Goal: Task Accomplishment & Management: Manage account settings

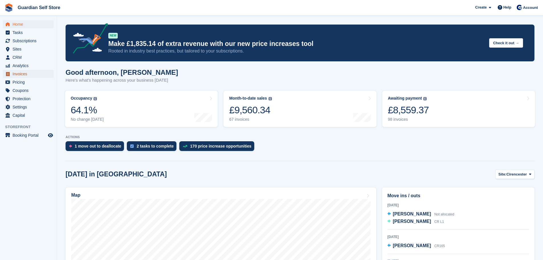
click at [33, 72] on span "Invoices" at bounding box center [30, 74] width 34 height 8
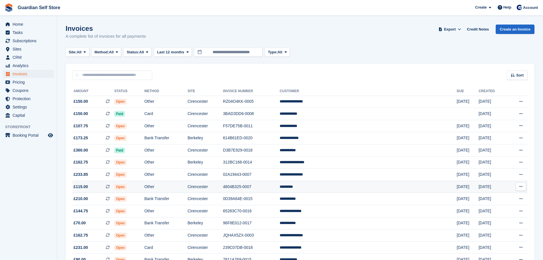
click at [187, 183] on td "Other" at bounding box center [165, 186] width 43 height 12
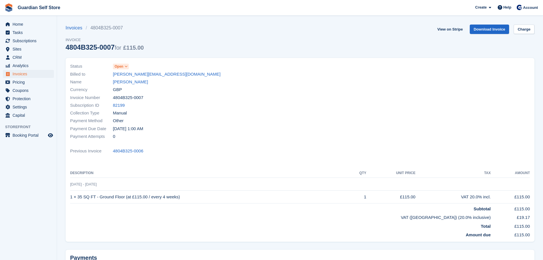
click at [122, 64] on span "Open" at bounding box center [119, 66] width 9 height 5
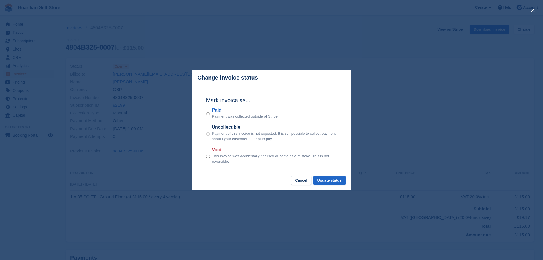
click at [215, 109] on label "Paid" at bounding box center [245, 110] width 67 height 7
click at [323, 180] on button "Update status" at bounding box center [329, 180] width 32 height 9
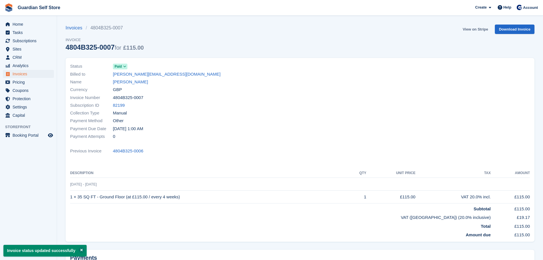
click at [466, 30] on link "View on Stripe" at bounding box center [475, 29] width 30 height 9
click at [25, 73] on span "Invoices" at bounding box center [30, 74] width 34 height 8
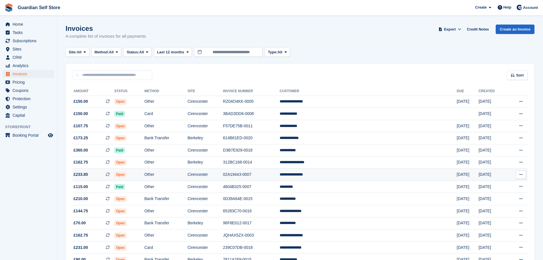
click at [144, 172] on td "Open" at bounding box center [129, 174] width 30 height 12
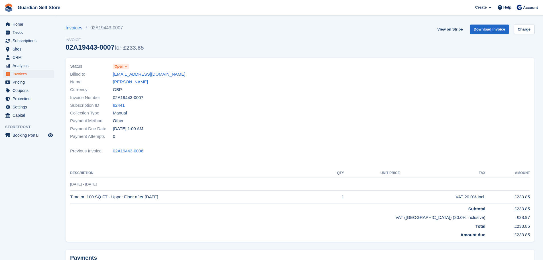
click at [124, 65] on span at bounding box center [126, 66] width 5 height 5
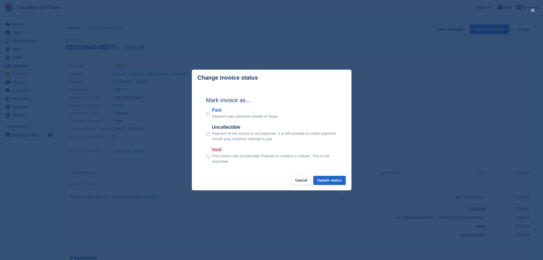
click at [219, 110] on label "Paid" at bounding box center [245, 110] width 67 height 7
click at [339, 179] on button "Update status" at bounding box center [329, 180] width 32 height 9
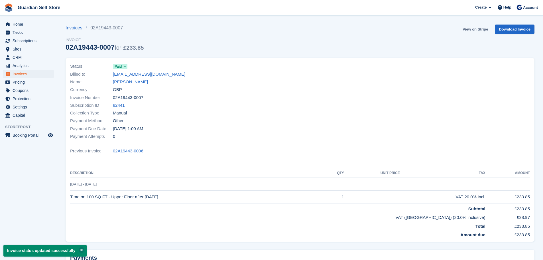
click at [463, 29] on link "View on Stripe" at bounding box center [475, 29] width 30 height 9
click at [30, 22] on span "Home" at bounding box center [30, 24] width 34 height 8
